Goal: Book appointment/travel/reservation

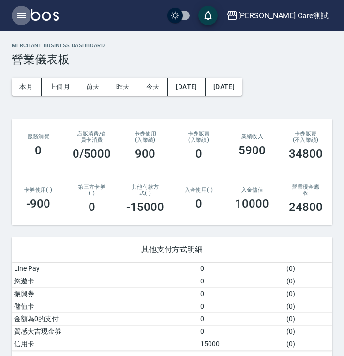
click at [18, 14] on icon "button" at bounding box center [21, 16] width 12 height 12
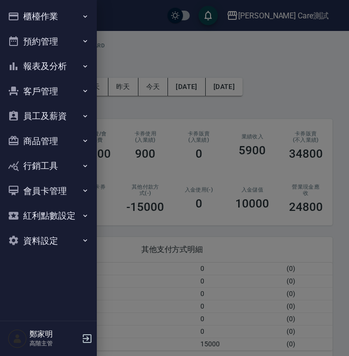
click at [43, 42] on button "預約管理" at bounding box center [48, 41] width 89 height 25
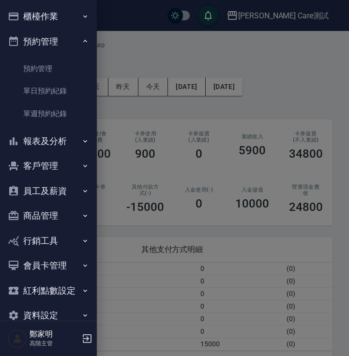
click at [49, 53] on button "預約管理" at bounding box center [48, 41] width 89 height 25
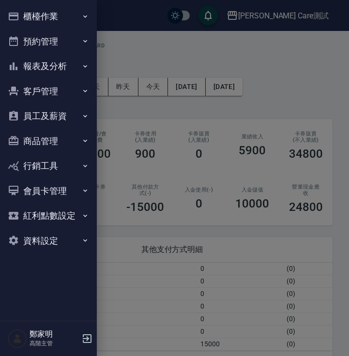
click at [58, 16] on button "櫃檯作業" at bounding box center [48, 16] width 89 height 25
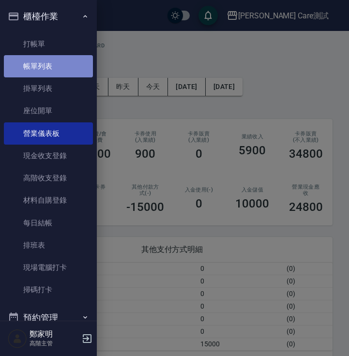
click at [52, 69] on link "帳單列表" at bounding box center [48, 66] width 89 height 22
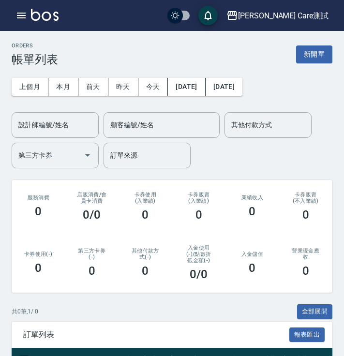
click at [19, 28] on div "[PERSON_NAME] Care測試 登出" at bounding box center [172, 15] width 344 height 31
click at [19, 18] on icon "button" at bounding box center [21, 16] width 12 height 12
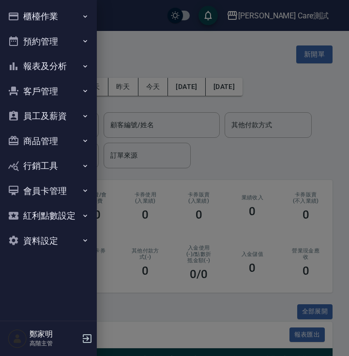
click at [68, 13] on button "櫃檯作業" at bounding box center [48, 16] width 89 height 25
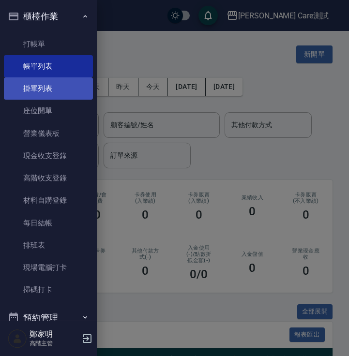
click at [60, 86] on link "掛單列表" at bounding box center [48, 88] width 89 height 22
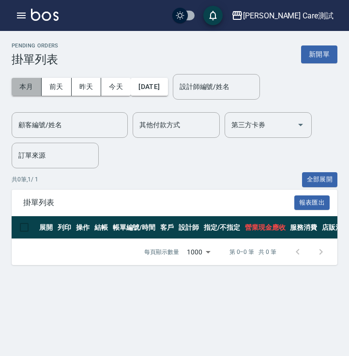
click at [17, 87] on button "本月" at bounding box center [27, 87] width 30 height 18
click at [148, 87] on button "[DATE]" at bounding box center [149, 87] width 37 height 18
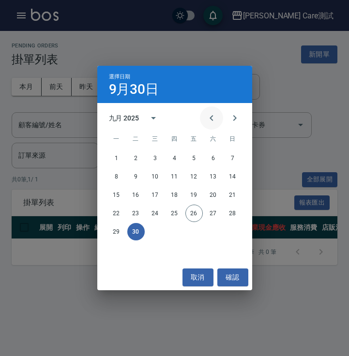
click at [207, 117] on icon "Previous month" at bounding box center [212, 118] width 12 height 12
click at [174, 193] on button "14" at bounding box center [174, 194] width 17 height 17
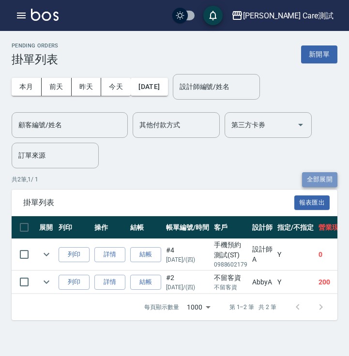
click at [319, 176] on button "全部展開" at bounding box center [320, 179] width 36 height 15
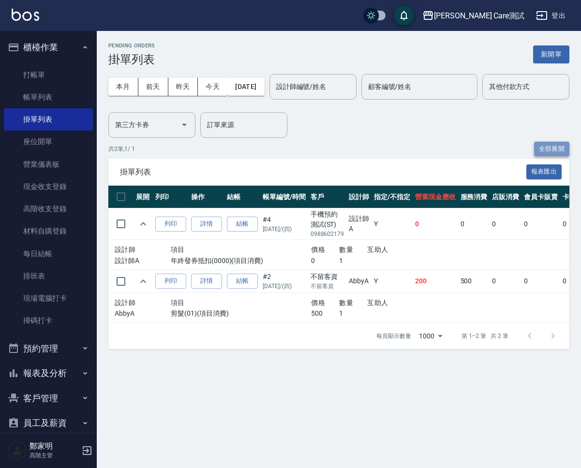
click at [343, 150] on button "全部展開" at bounding box center [552, 149] width 36 height 15
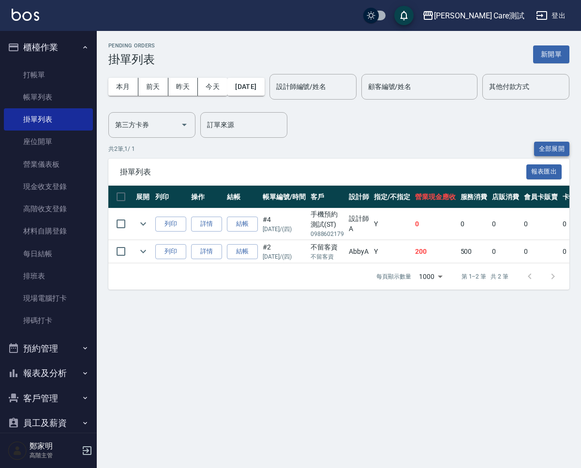
click at [343, 150] on button "全部展開" at bounding box center [552, 149] width 36 height 15
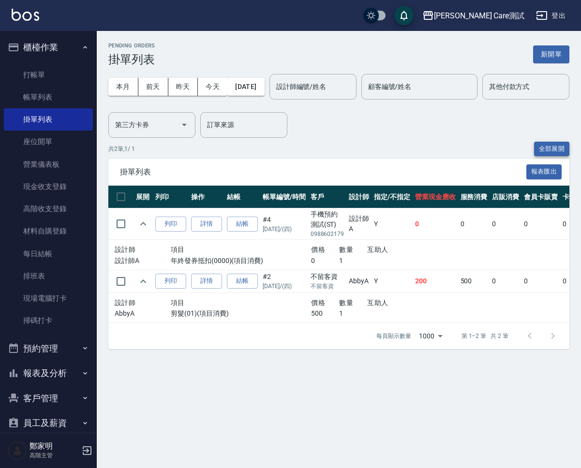
click at [343, 150] on button "全部展開" at bounding box center [552, 149] width 36 height 15
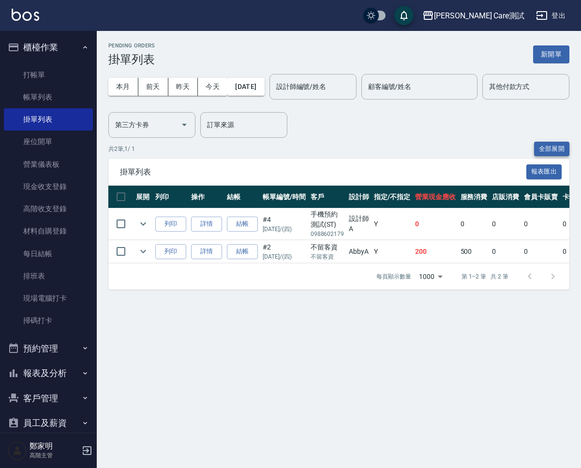
click at [343, 150] on button "全部展開" at bounding box center [552, 149] width 36 height 15
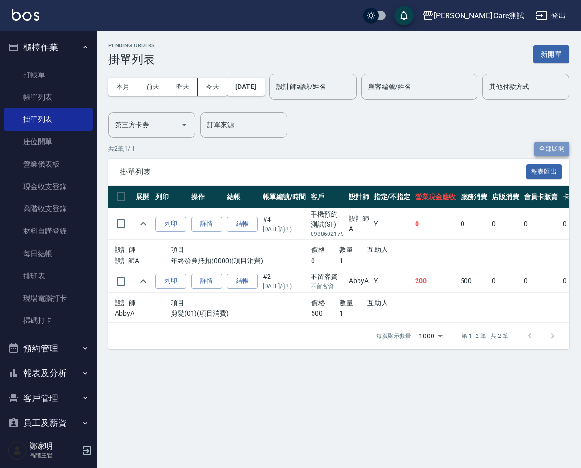
click at [343, 150] on button "全部展開" at bounding box center [552, 149] width 36 height 15
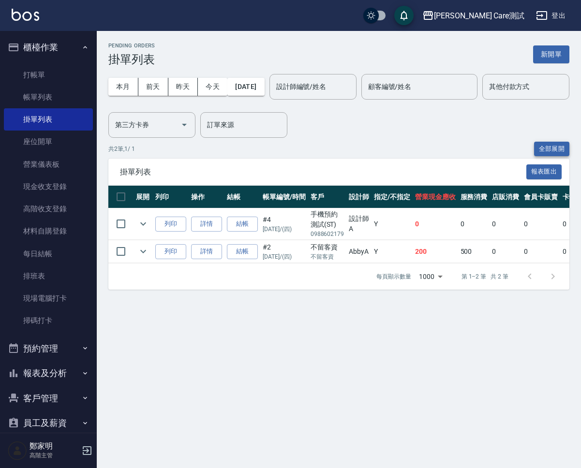
click at [343, 150] on button "全部展開" at bounding box center [552, 149] width 36 height 15
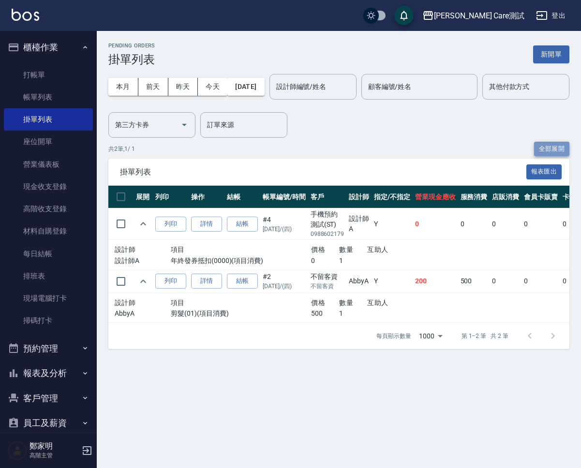
click at [343, 150] on button "全部展開" at bounding box center [552, 149] width 36 height 15
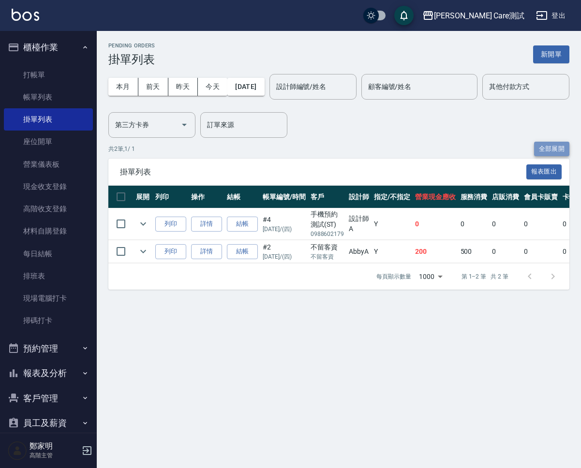
click at [343, 149] on button "全部展開" at bounding box center [552, 149] width 36 height 15
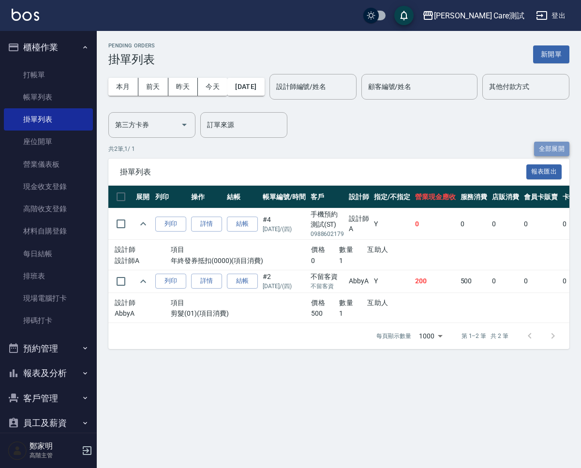
click at [343, 149] on button "全部展開" at bounding box center [552, 149] width 36 height 15
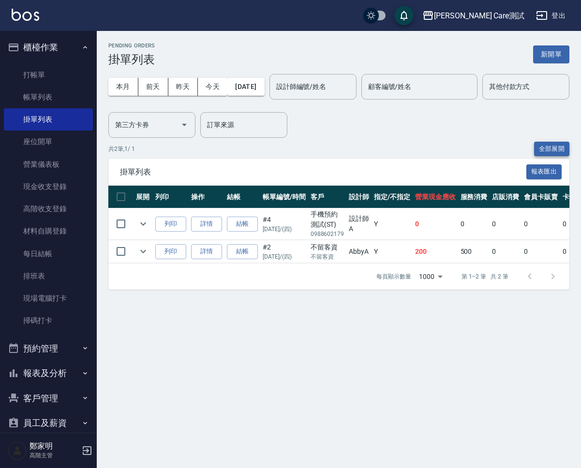
click at [343, 149] on button "全部展開" at bounding box center [552, 149] width 36 height 15
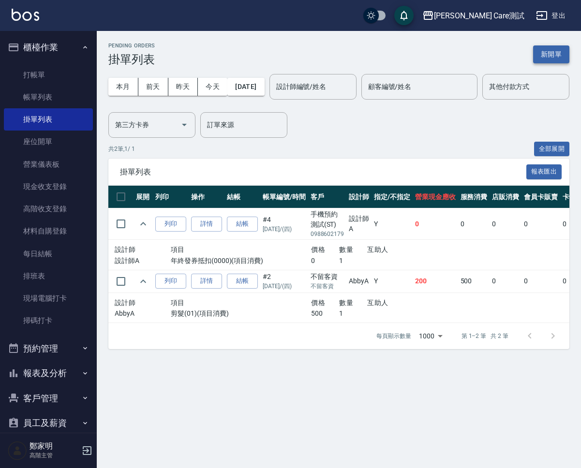
click at [343, 45] on button "新開單" at bounding box center [551, 54] width 36 height 18
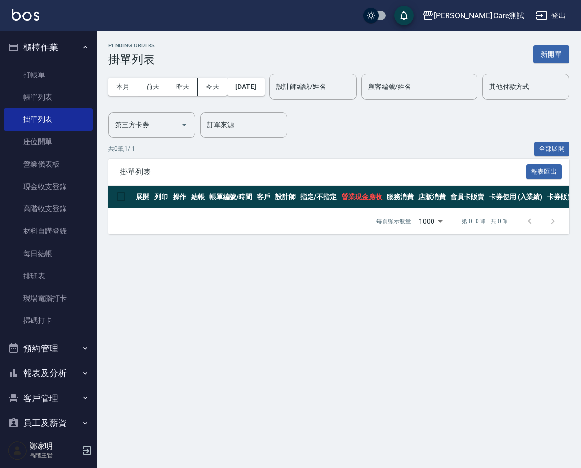
click at [248, 96] on div "本月 [DATE] [DATE] [DATE] [DATE]" at bounding box center [186, 86] width 156 height 41
click at [248, 89] on button "[DATE]" at bounding box center [245, 87] width 37 height 18
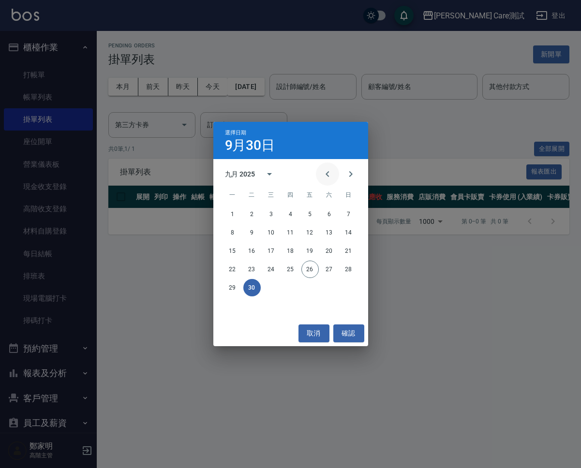
click at [325, 181] on button "Previous month" at bounding box center [327, 173] width 23 height 23
click at [288, 250] on button "14" at bounding box center [290, 250] width 17 height 17
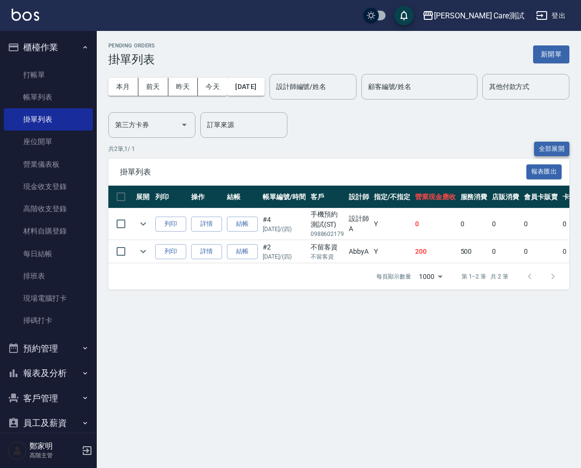
click at [343, 148] on button "全部展開" at bounding box center [552, 149] width 36 height 15
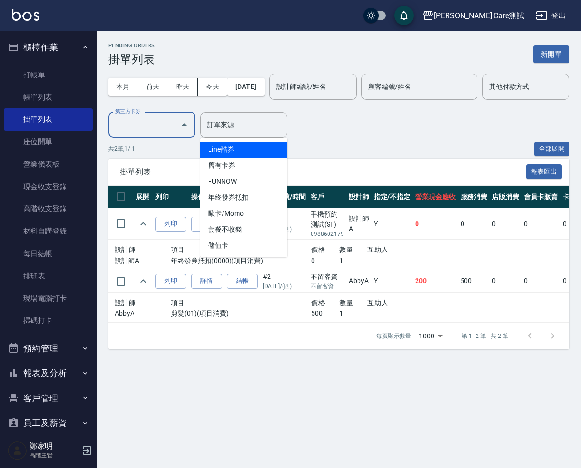
click at [177, 125] on input "第三方卡券" at bounding box center [145, 125] width 64 height 17
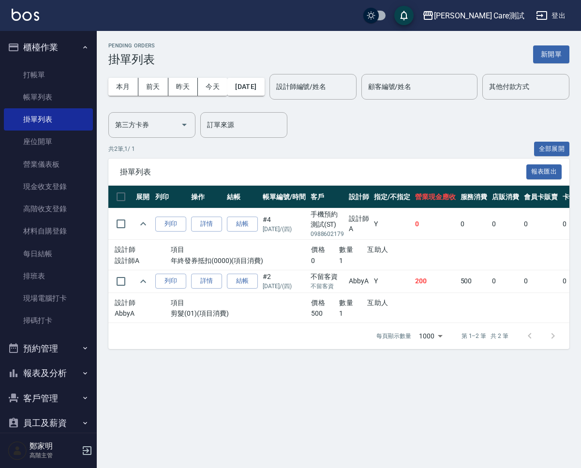
click at [343, 143] on div "共 2 筆, 1 / 1 全部展開" at bounding box center [338, 149] width 461 height 15
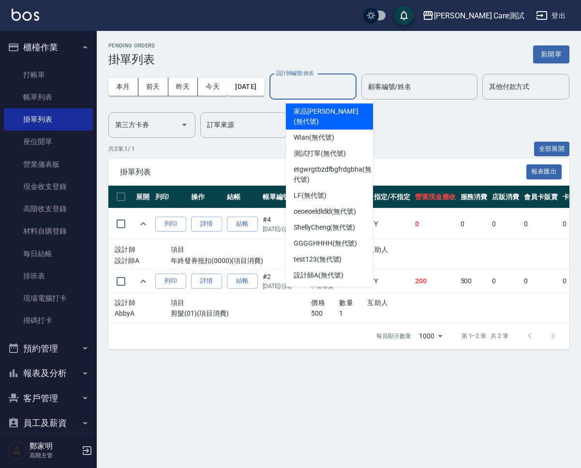
click at [343, 88] on input "設計師編號/姓名" at bounding box center [313, 86] width 78 height 17
click at [343, 125] on div "本月 [DATE] [DATE] [DATE] [DATE] 設計師編號/姓名 設計師編號/姓名 顧客編號/姓名 顧客編號/姓名 其他付款方式 其他付款方式 …" at bounding box center [338, 102] width 461 height 72
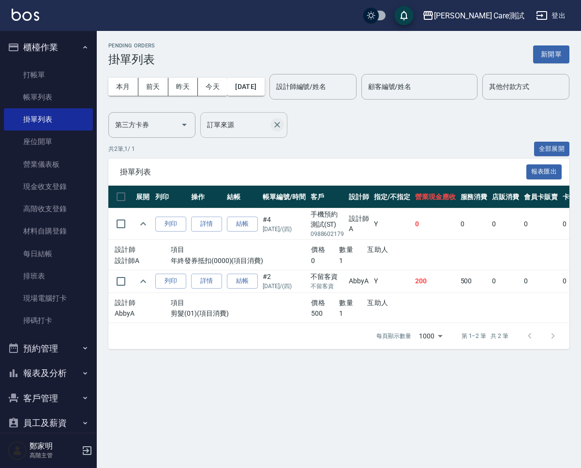
click at [282, 126] on icon "Clear" at bounding box center [277, 125] width 10 height 10
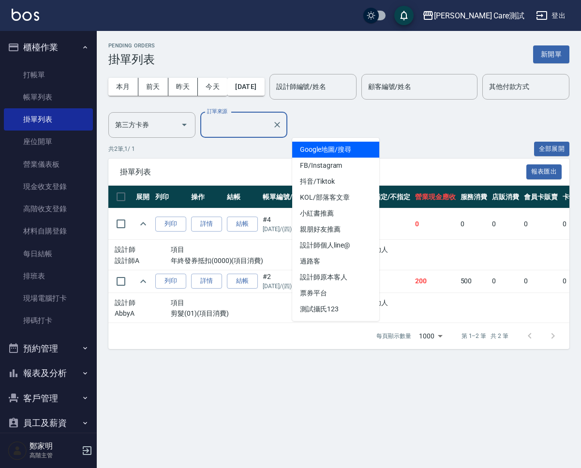
click at [268, 125] on input "訂單來源" at bounding box center [237, 125] width 64 height 17
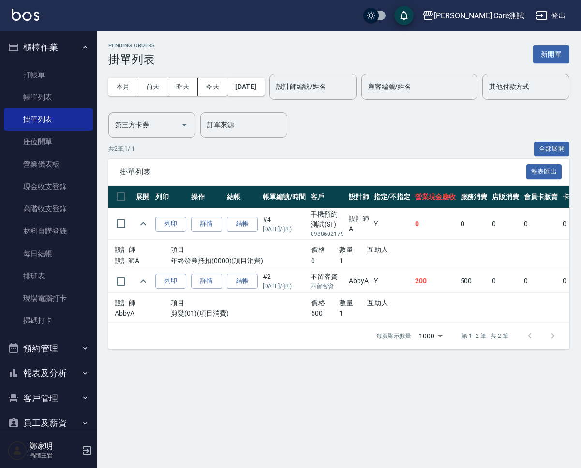
click at [343, 142] on div "共 2 筆, 1 / 1 全部展開" at bounding box center [338, 149] width 461 height 15
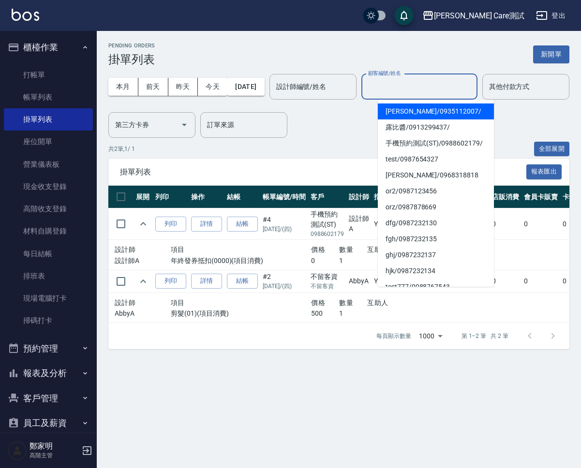
click at [343, 94] on input "顧客編號/姓名" at bounding box center [419, 86] width 107 height 17
click at [343, 130] on div "本月 [DATE] [DATE] [DATE] [DATE] 設計師編號/姓名 設計師編號/姓名 顧客編號/姓名 顧客編號/姓名 其他付款方式 其他付款方式 …" at bounding box center [338, 102] width 461 height 72
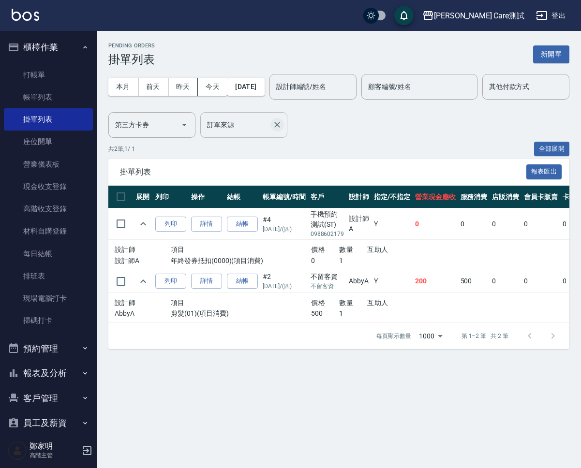
click at [282, 129] on icon "Clear" at bounding box center [277, 125] width 10 height 10
click at [343, 129] on div "本月 [DATE] [DATE] [DATE] [DATE] 設計師編號/姓名 設計師編號/姓名 顧客編號/姓名 顧客編號/姓名 其他付款方式 其他付款方式 …" at bounding box center [338, 102] width 461 height 72
click at [343, 100] on div "其他付款方式" at bounding box center [525, 87] width 87 height 26
click at [343, 133] on div "本月 [DATE] [DATE] [DATE] [DATE] 設計師編號/姓名 設計師編號/姓名 顧客編號/姓名 顧客編號/姓名 其他付款方式 其他付款方式 …" at bounding box center [338, 102] width 461 height 72
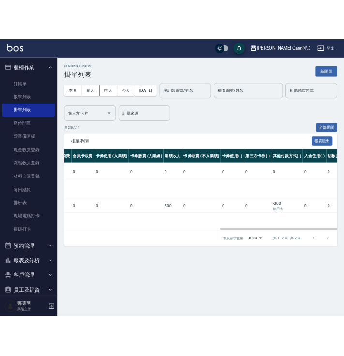
scroll to position [0, 483]
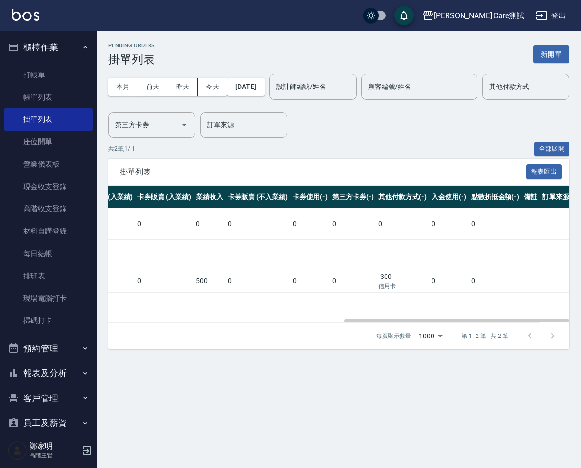
click at [343, 336] on body "[PERSON_NAME] Care測試 登出 櫃檯作業 打帳單 帳單列表 掛單列表 座位開單 營業儀表板 現金收支登錄 高階收支登錄 材料自購登錄 每日結帳…" at bounding box center [290, 234] width 581 height 468
click at [343, 355] on div at bounding box center [290, 234] width 581 height 468
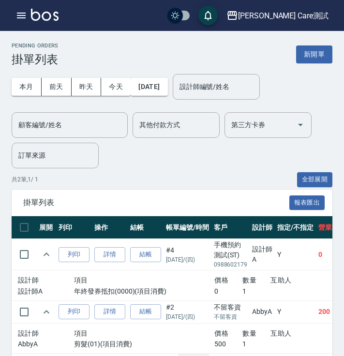
scroll to position [0, 9]
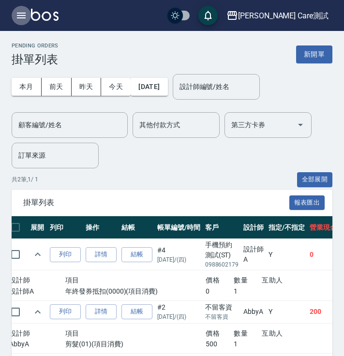
click at [20, 14] on icon "button" at bounding box center [21, 16] width 12 height 12
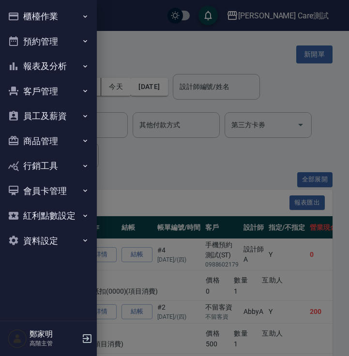
click at [41, 37] on button "預約管理" at bounding box center [48, 41] width 89 height 25
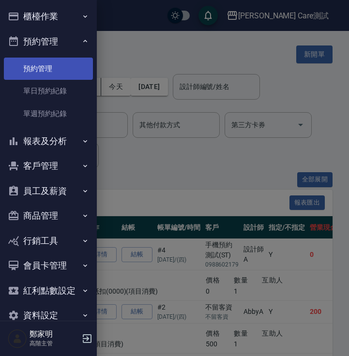
click at [40, 71] on link "預約管理" at bounding box center [48, 69] width 89 height 22
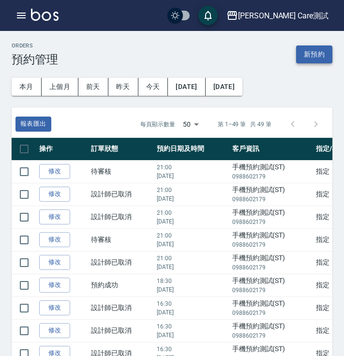
click at [321, 55] on button "新預約" at bounding box center [314, 54] width 36 height 18
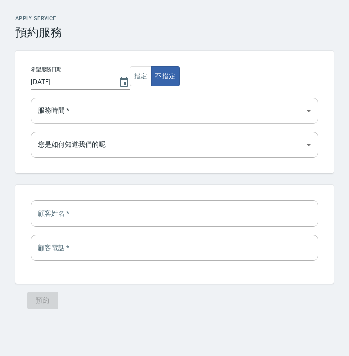
click at [266, 112] on select "10:00 10:30 11:00 11:30 12:00 12:30 13:00 13:30 14:00 14:30 15:00 15:30 16:00 1…" at bounding box center [174, 111] width 287 height 26
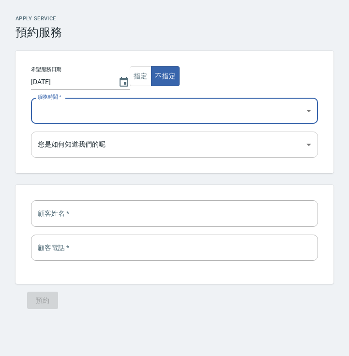
click at [299, 150] on select "Google 搜尋 Google 地圖 Facebook 粉專/廣告 Instagram/廣告 朋友推薦 設計師推薦 剛好路過 設計師[DEMOGRAPHIC…" at bounding box center [174, 145] width 287 height 26
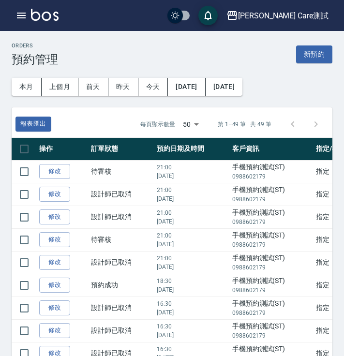
click at [312, 89] on div "本月 上個月 [DATE] [DATE] [DATE] [DATE] [DATE]" at bounding box center [168, 83] width 328 height 49
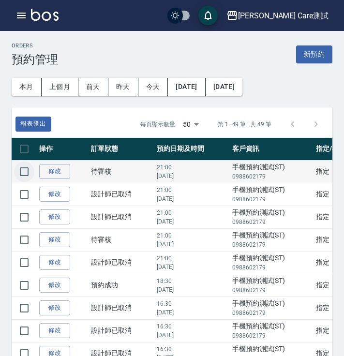
click at [27, 173] on input "checkbox" at bounding box center [24, 172] width 20 height 20
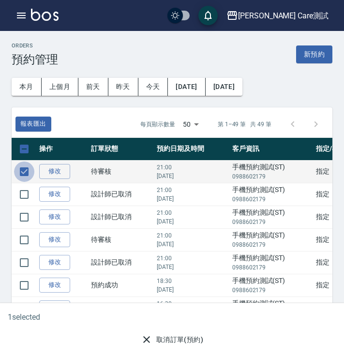
click at [27, 173] on input "checkbox" at bounding box center [24, 172] width 20 height 20
checkbox input "false"
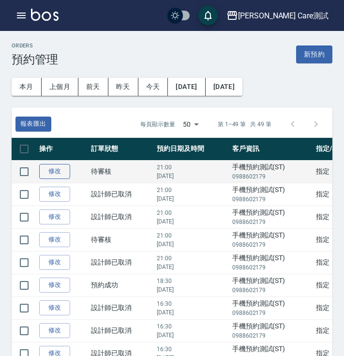
click at [54, 173] on link "修改" at bounding box center [54, 171] width 31 height 15
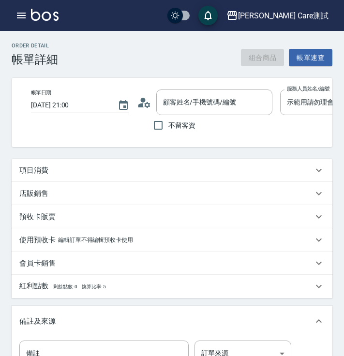
type input "[DATE] 21:00"
type input "示範用請勿理會(Ou<)-3"
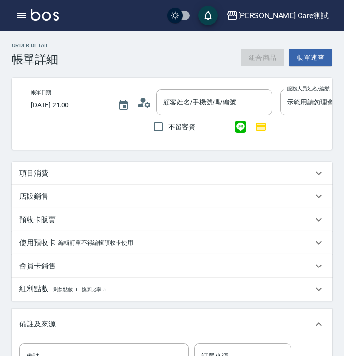
type input "手機預約測試(ST)/0988602179/"
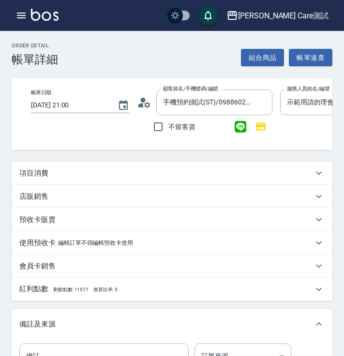
click at [40, 64] on h3 "帳單詳細" at bounding box center [35, 60] width 46 height 14
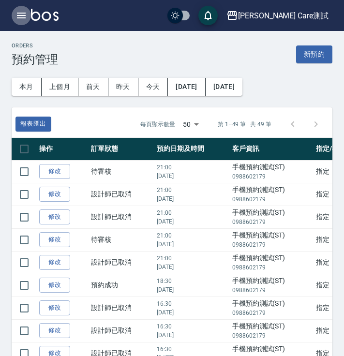
click at [17, 15] on icon "button" at bounding box center [21, 16] width 9 height 6
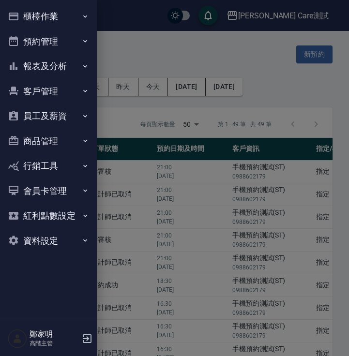
click at [61, 42] on button "預約管理" at bounding box center [48, 41] width 89 height 25
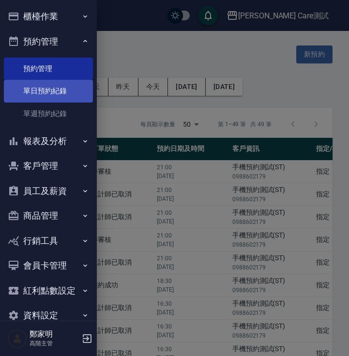
click at [58, 95] on link "單日預約紀錄" at bounding box center [48, 91] width 89 height 22
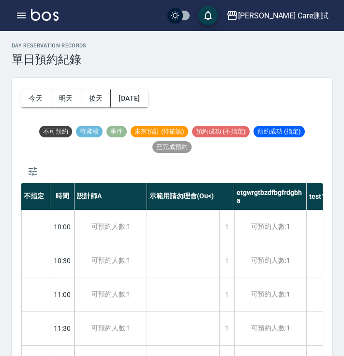
click at [287, 66] on div "day Reservation records 單日預約紀錄 [DATE] [DATE] [DATE] [DATE] 不可預約 待審核 事件 未來預訂 (待確…" at bounding box center [172, 227] width 344 height 392
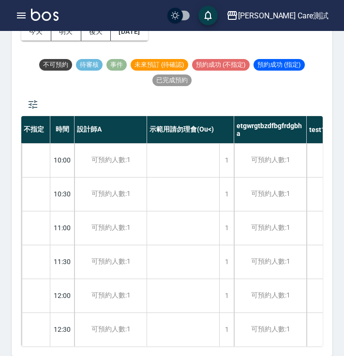
click at [268, 78] on div "不可預約 待審核 事件 未來預訂 (待確認) 預約成功 (不指定) 預約成功 (指定) 已完成預約" at bounding box center [171, 72] width 301 height 31
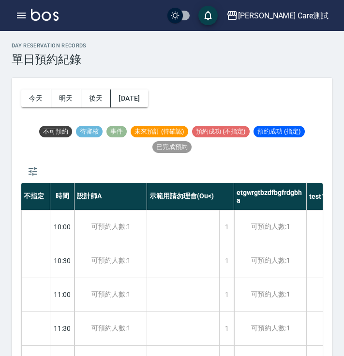
click at [95, 132] on span "待審核" at bounding box center [89, 131] width 27 height 9
click at [163, 133] on span "未來預訂 (待確認)" at bounding box center [160, 131] width 58 height 9
click at [45, 100] on button "今天" at bounding box center [36, 98] width 30 height 18
click at [62, 97] on button "明天" at bounding box center [66, 98] width 30 height 18
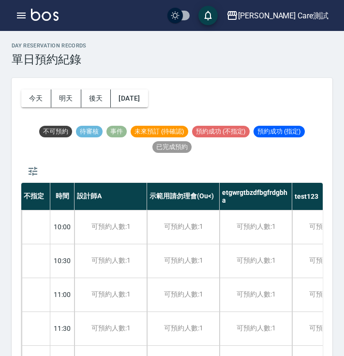
click at [293, 75] on div "day Reservation records 單日預約紀錄 [DATE] [DATE] [DATE] [DATE] 不可預約 待審核 事件 未來預訂 (待確…" at bounding box center [172, 227] width 344 height 392
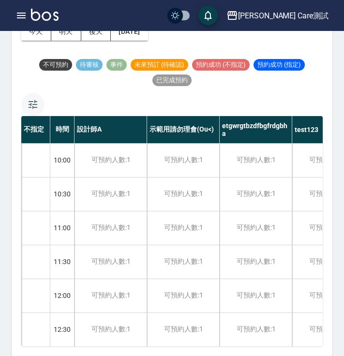
click at [31, 108] on icon "button" at bounding box center [33, 105] width 12 height 12
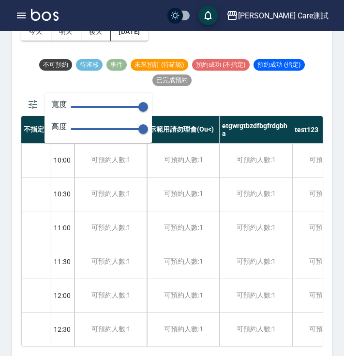
click at [216, 101] on div "不可預約 待審核 事件 未來預訂 (待確認) 預約成功 (不指定) 預約成功 (指定) 已完成預約" at bounding box center [171, 86] width 301 height 59
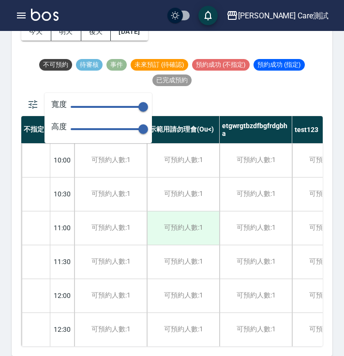
click at [215, 225] on div "可預約人數:1" at bounding box center [183, 227] width 72 height 33
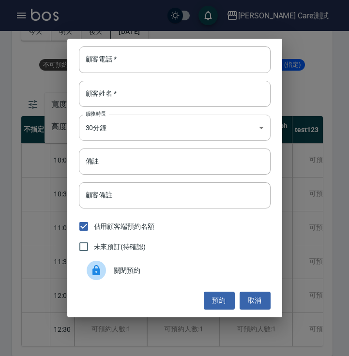
click at [261, 134] on body "[PERSON_NAME] Care測試 登出 櫃檯作業 打帳單 帳單列表 掛單列表 座位開單 營業儀表板 現金收支登錄 高階收支登錄 材料自購登錄 每日結帳…" at bounding box center [174, 144] width 349 height 423
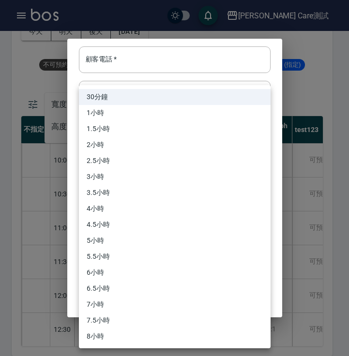
click at [279, 127] on div at bounding box center [174, 178] width 349 height 356
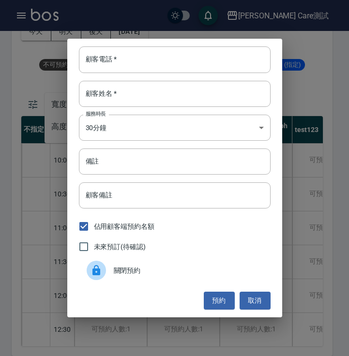
click at [135, 248] on span "未來預訂(待確認)" at bounding box center [120, 247] width 52 height 10
click at [94, 248] on input "未來預訂(待確認)" at bounding box center [84, 246] width 20 height 20
click at [135, 248] on span "未來預訂(待確認)" at bounding box center [120, 247] width 52 height 10
click at [94, 248] on input "未來預訂(待確認)" at bounding box center [84, 246] width 20 height 20
checkbox input "false"
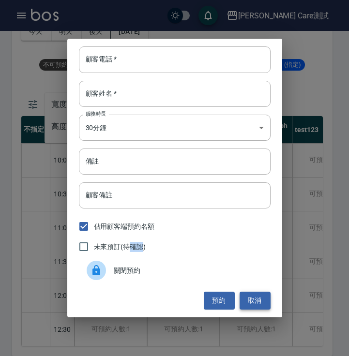
click at [259, 293] on button "取消" at bounding box center [254, 301] width 31 height 18
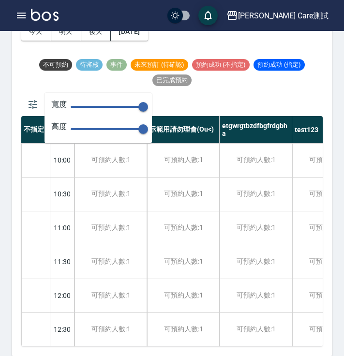
click at [203, 105] on div "不可預約 待審核 事件 未來預訂 (待確認) 預約成功 (不指定) 預約成功 (指定) 已完成預約" at bounding box center [171, 86] width 301 height 59
click at [32, 103] on icon "button" at bounding box center [33, 105] width 12 height 12
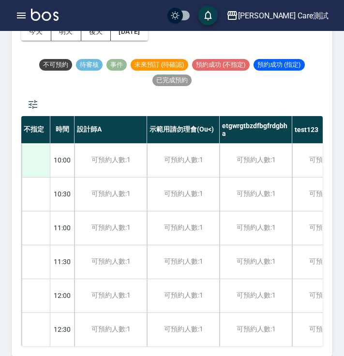
click at [40, 164] on div at bounding box center [36, 160] width 28 height 33
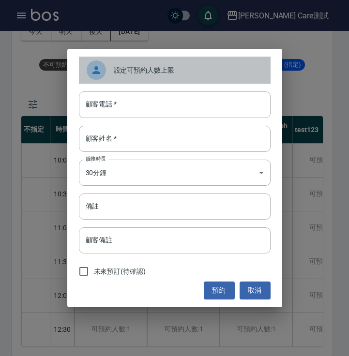
click at [224, 62] on div "設定可預約人數上限" at bounding box center [175, 70] width 192 height 27
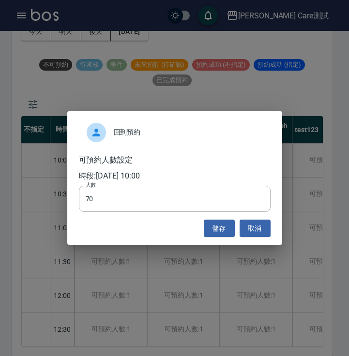
click at [217, 131] on span "回到預約" at bounding box center [188, 132] width 149 height 10
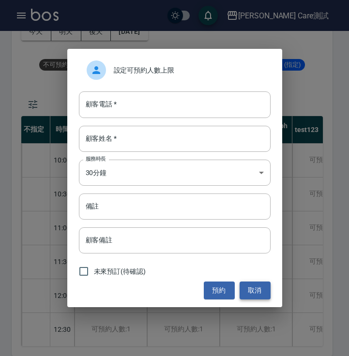
click at [255, 287] on button "取消" at bounding box center [254, 290] width 31 height 18
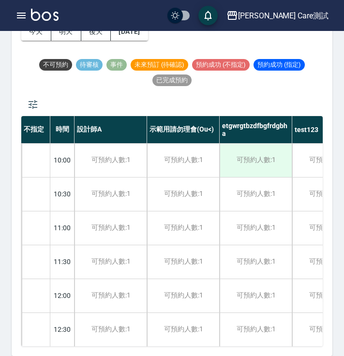
scroll to position [0, 47]
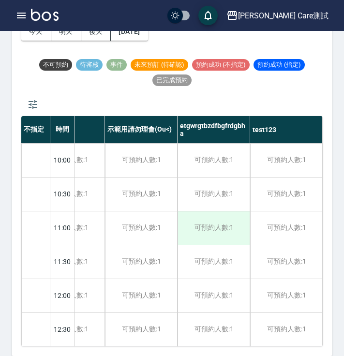
click at [226, 233] on div "可預約人數:1" at bounding box center [213, 227] width 72 height 33
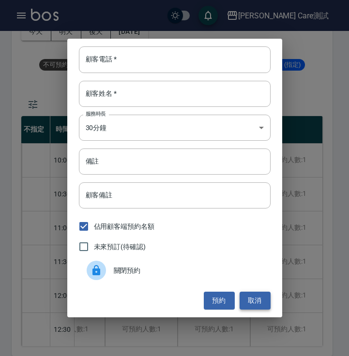
click at [253, 302] on button "取消" at bounding box center [254, 301] width 31 height 18
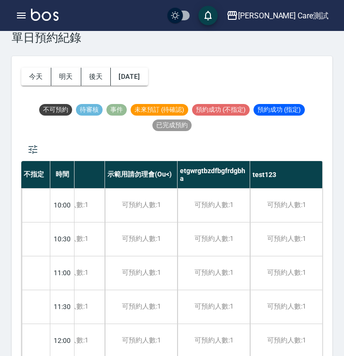
scroll to position [0, 0]
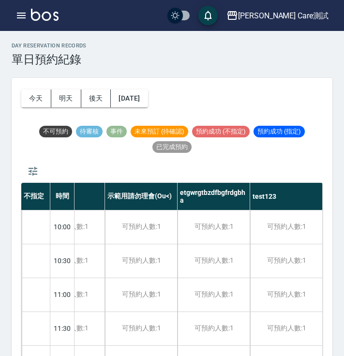
click at [11, 14] on div "[PERSON_NAME] Care測試 登出" at bounding box center [172, 15] width 344 height 31
click at [21, 14] on icon "button" at bounding box center [21, 16] width 12 height 12
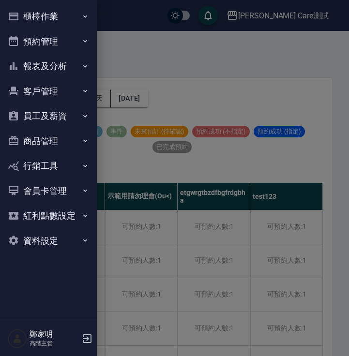
click at [63, 39] on button "預約管理" at bounding box center [48, 41] width 89 height 25
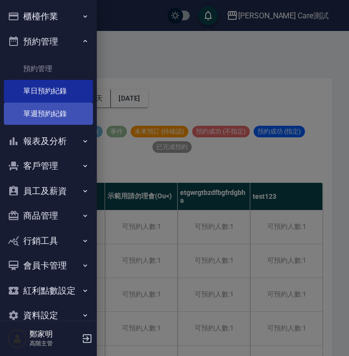
click at [54, 114] on link "單週預約紀錄" at bounding box center [48, 114] width 89 height 22
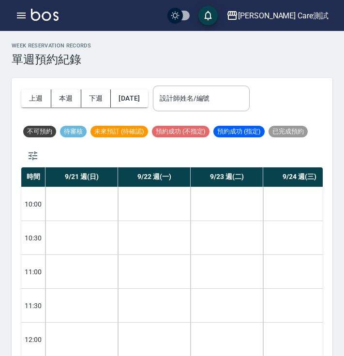
click at [337, 195] on div "WEEK RESERVATION RECORDS 單週預約紀錄 上週 本週 下週 [DATE] 設計師姓名/編號 設計師姓名/編號 不可預約 待審核 未來預訂…" at bounding box center [172, 219] width 344 height 376
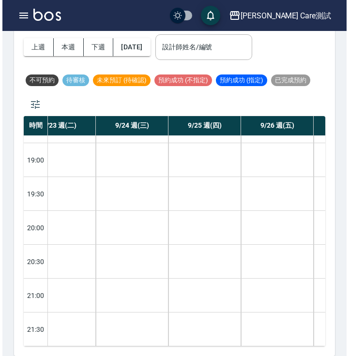
scroll to position [610, 236]
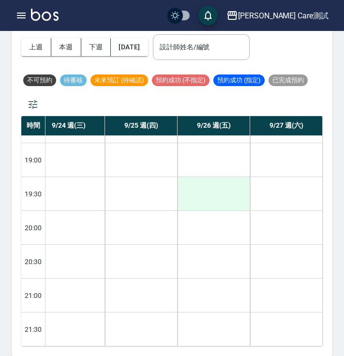
click at [202, 187] on div at bounding box center [213, 193] width 72 height 33
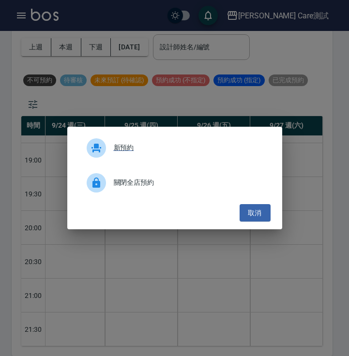
click at [204, 153] on div "新預約" at bounding box center [175, 147] width 192 height 27
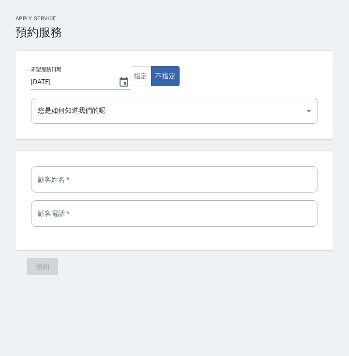
select select "1758886200000"
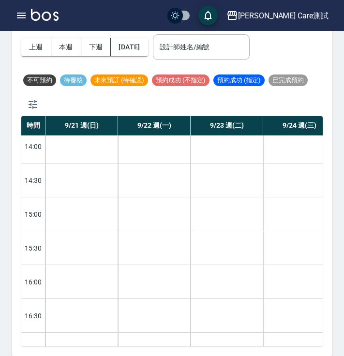
scroll to position [356, 0]
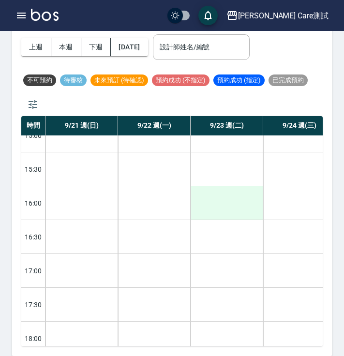
click at [218, 201] on div at bounding box center [227, 202] width 72 height 33
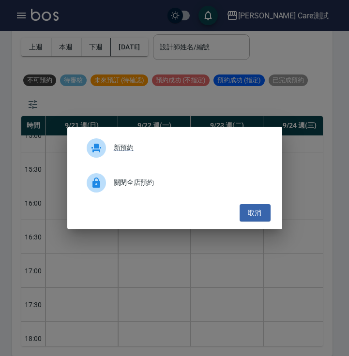
click at [187, 181] on span "關閉全店預約" at bounding box center [188, 182] width 149 height 10
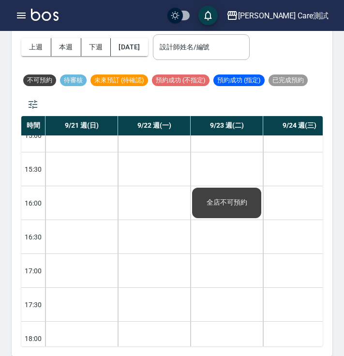
scroll to position [0, 0]
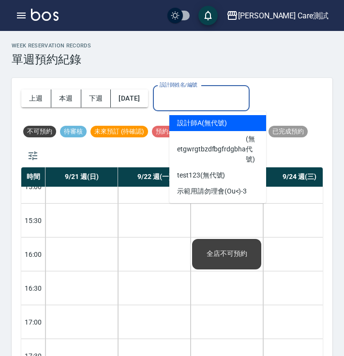
click at [236, 98] on input "設計師姓名/編號" at bounding box center [201, 98] width 88 height 17
click at [306, 85] on div "上週 本週 下週 [DATE] 設計師姓名/編號 設計師姓名/編號 不可預約 待審核 未來預訂 (待確認) 預約成功 (不指定) 預約成功 (指定) 已完成預約" at bounding box center [171, 122] width 301 height 89
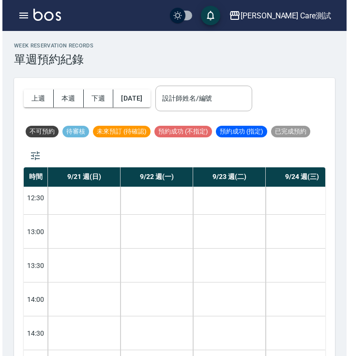
scroll to position [296, 0]
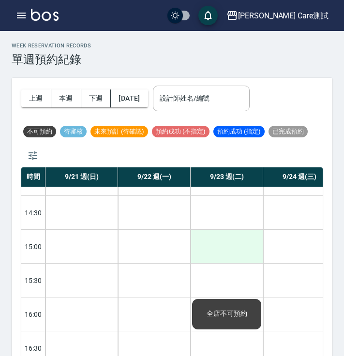
click at [208, 238] on div at bounding box center [227, 246] width 72 height 33
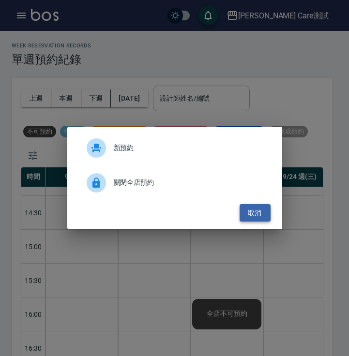
click at [251, 212] on button "取消" at bounding box center [254, 213] width 31 height 18
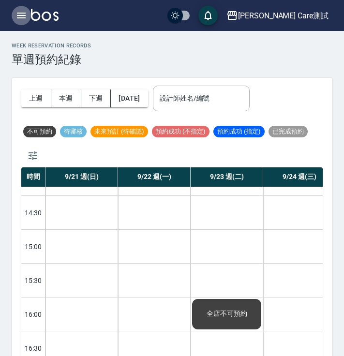
click at [20, 21] on icon "button" at bounding box center [21, 16] width 12 height 12
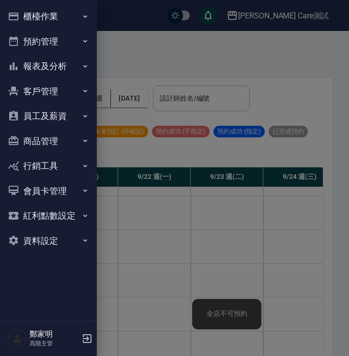
click at [20, 21] on button "櫃檯作業" at bounding box center [48, 16] width 89 height 25
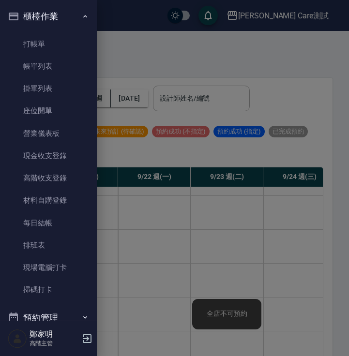
click at [20, 21] on button "櫃檯作業" at bounding box center [48, 16] width 89 height 25
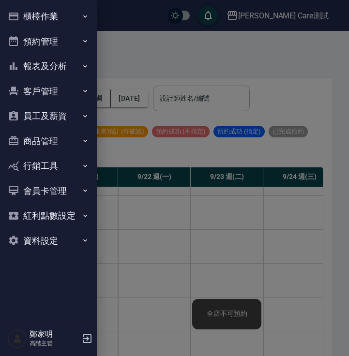
click at [33, 32] on button "預約管理" at bounding box center [48, 41] width 89 height 25
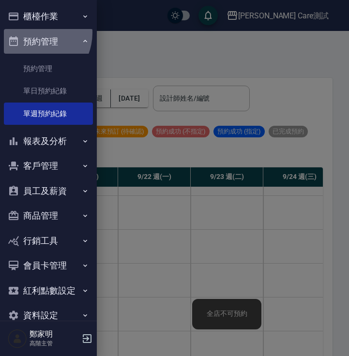
click at [33, 32] on button "預約管理" at bounding box center [48, 41] width 89 height 25
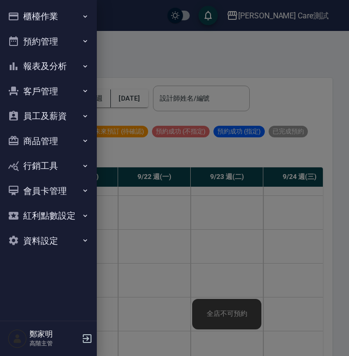
click at [54, 65] on button "報表及分析" at bounding box center [48, 66] width 89 height 25
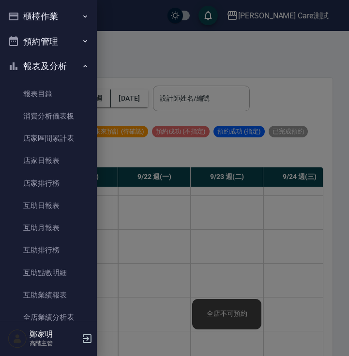
click at [54, 65] on button "報表及分析" at bounding box center [48, 66] width 89 height 25
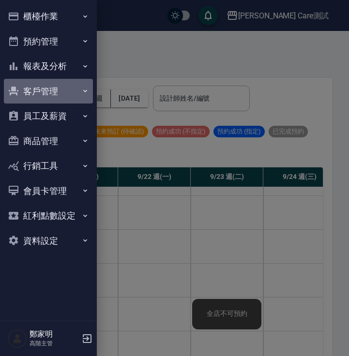
click at [75, 91] on button "客戶管理" at bounding box center [48, 91] width 89 height 25
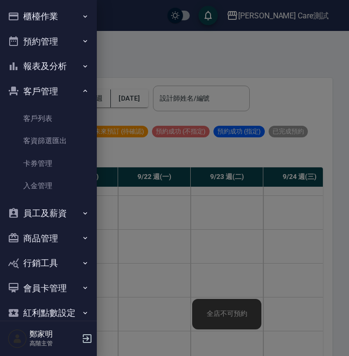
click at [75, 91] on button "客戶管理" at bounding box center [48, 91] width 89 height 25
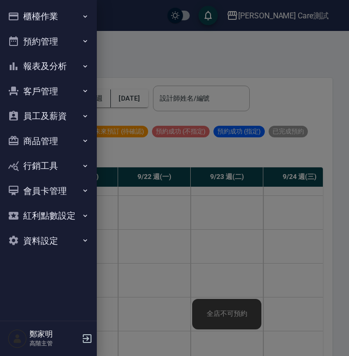
click at [68, 116] on button "員工及薪資" at bounding box center [48, 115] width 89 height 25
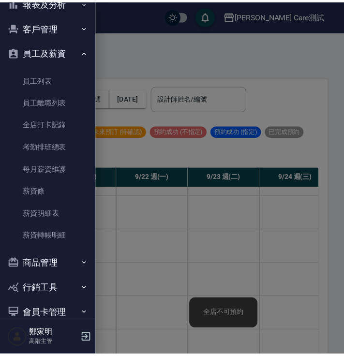
scroll to position [0, 0]
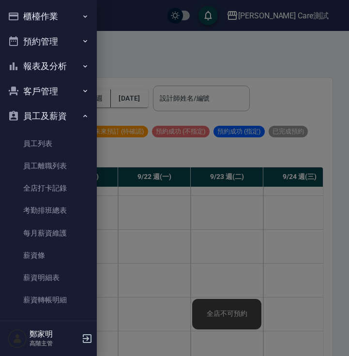
click at [68, 115] on button "員工及薪資" at bounding box center [48, 115] width 89 height 25
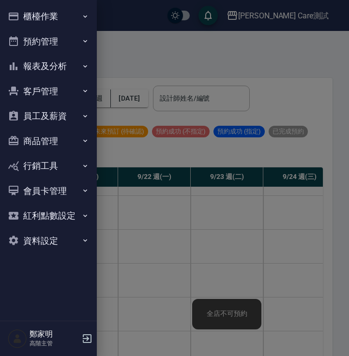
click at [259, 50] on div at bounding box center [174, 178] width 349 height 356
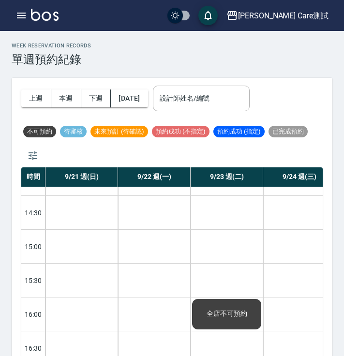
scroll to position [296, 0]
